Goal: Task Accomplishment & Management: Use online tool/utility

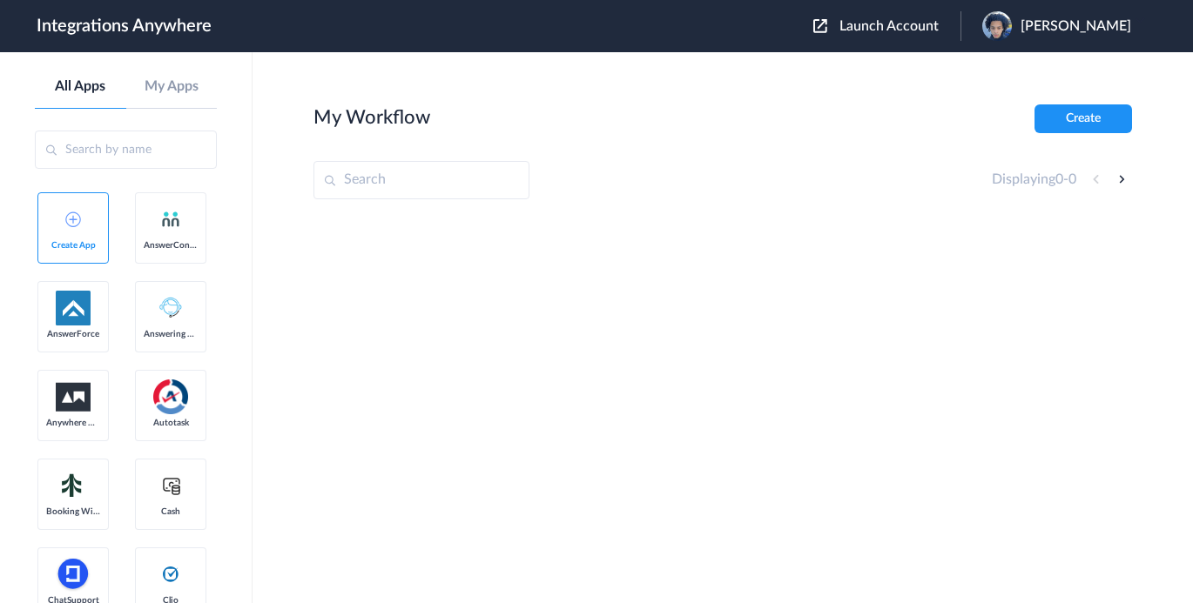
click at [871, 28] on span "Launch Account" at bounding box center [888, 26] width 99 height 14
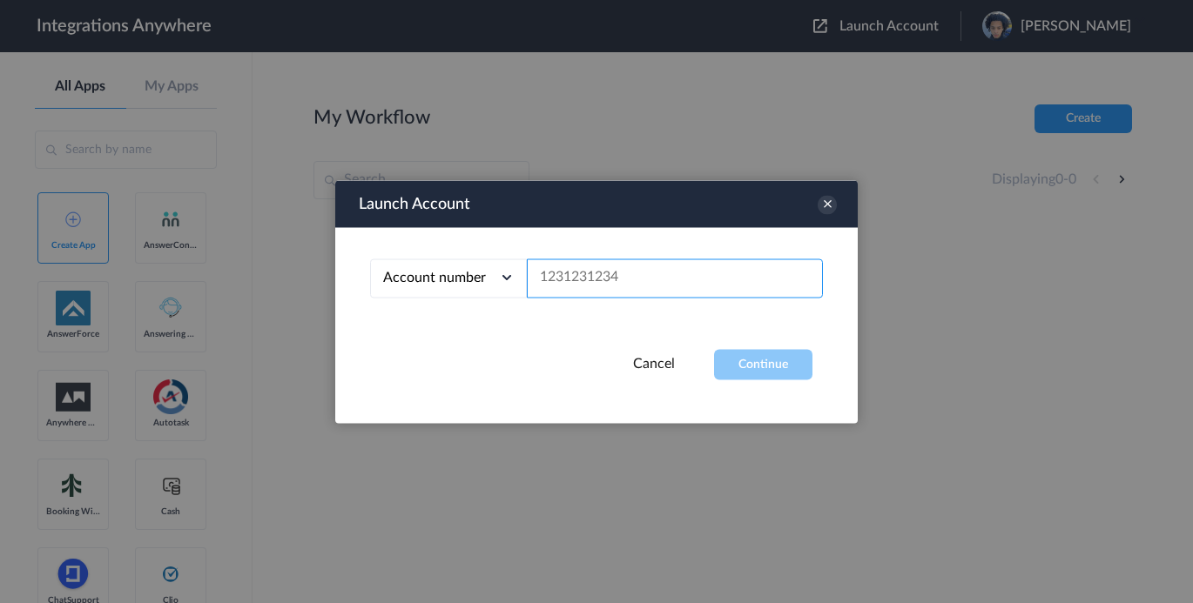
click at [606, 275] on input "text" at bounding box center [675, 278] width 296 height 39
paste input "9102213117"
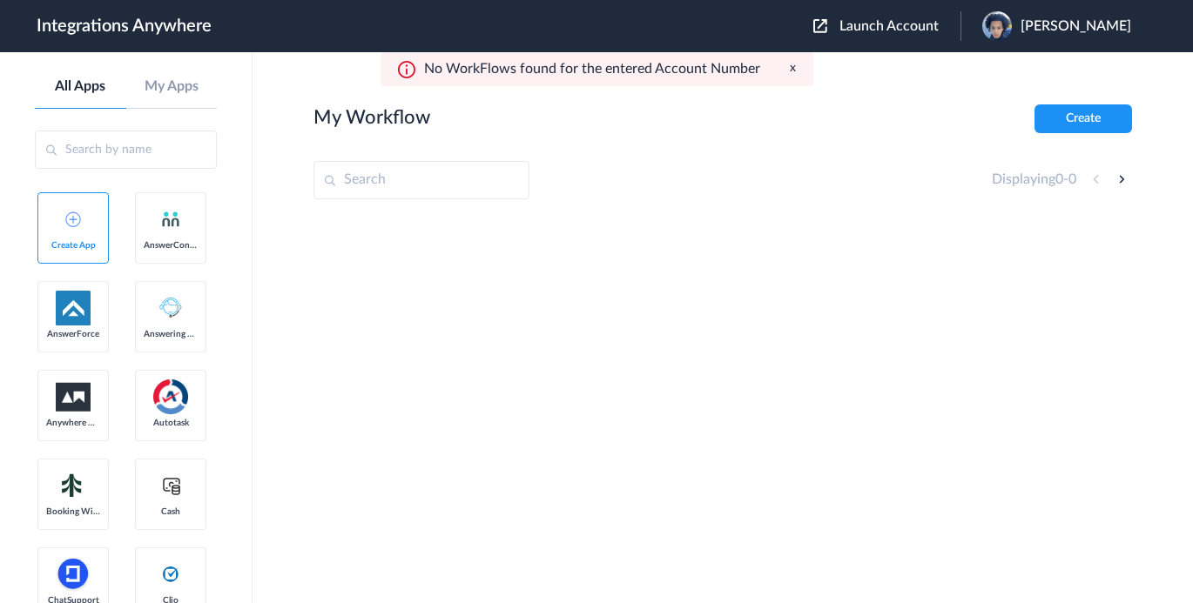
click at [866, 30] on span "Launch Account" at bounding box center [888, 26] width 99 height 14
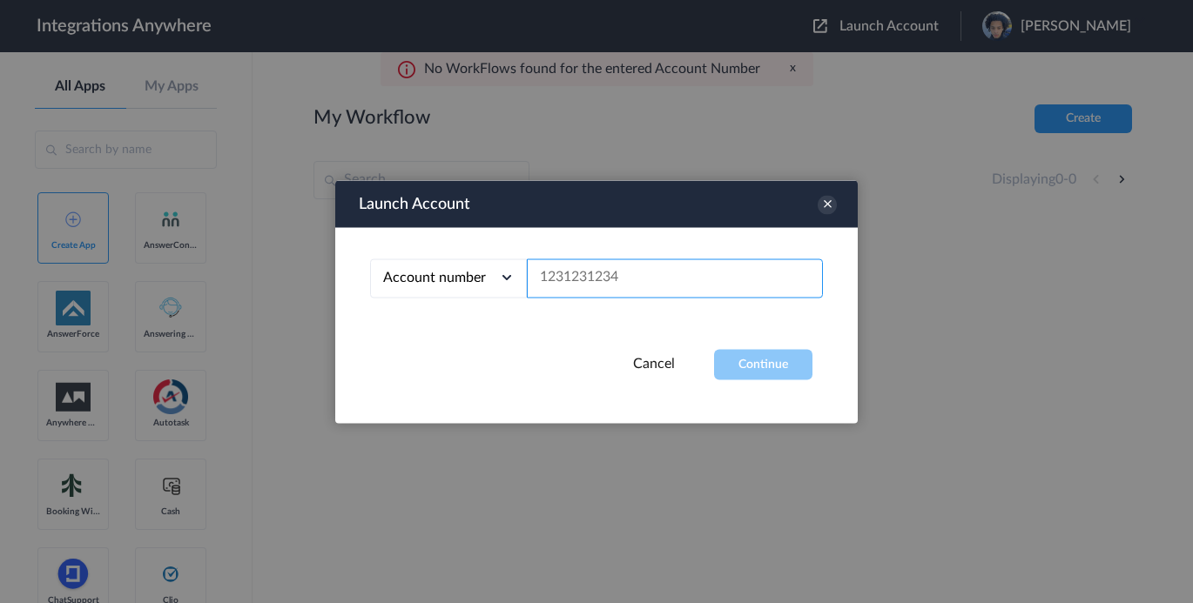
click at [580, 280] on input "text" at bounding box center [675, 278] width 296 height 39
paste input "9102213117"
type input "9102213117"
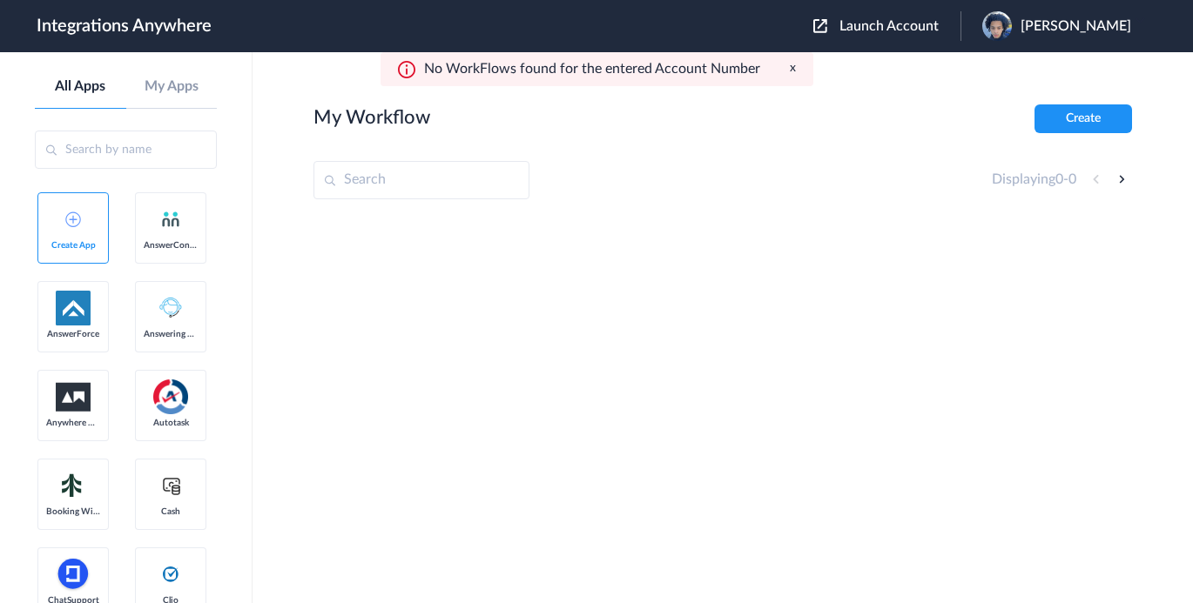
click at [862, 26] on span "Launch Account" at bounding box center [888, 26] width 99 height 14
